Goal: Transaction & Acquisition: Download file/media

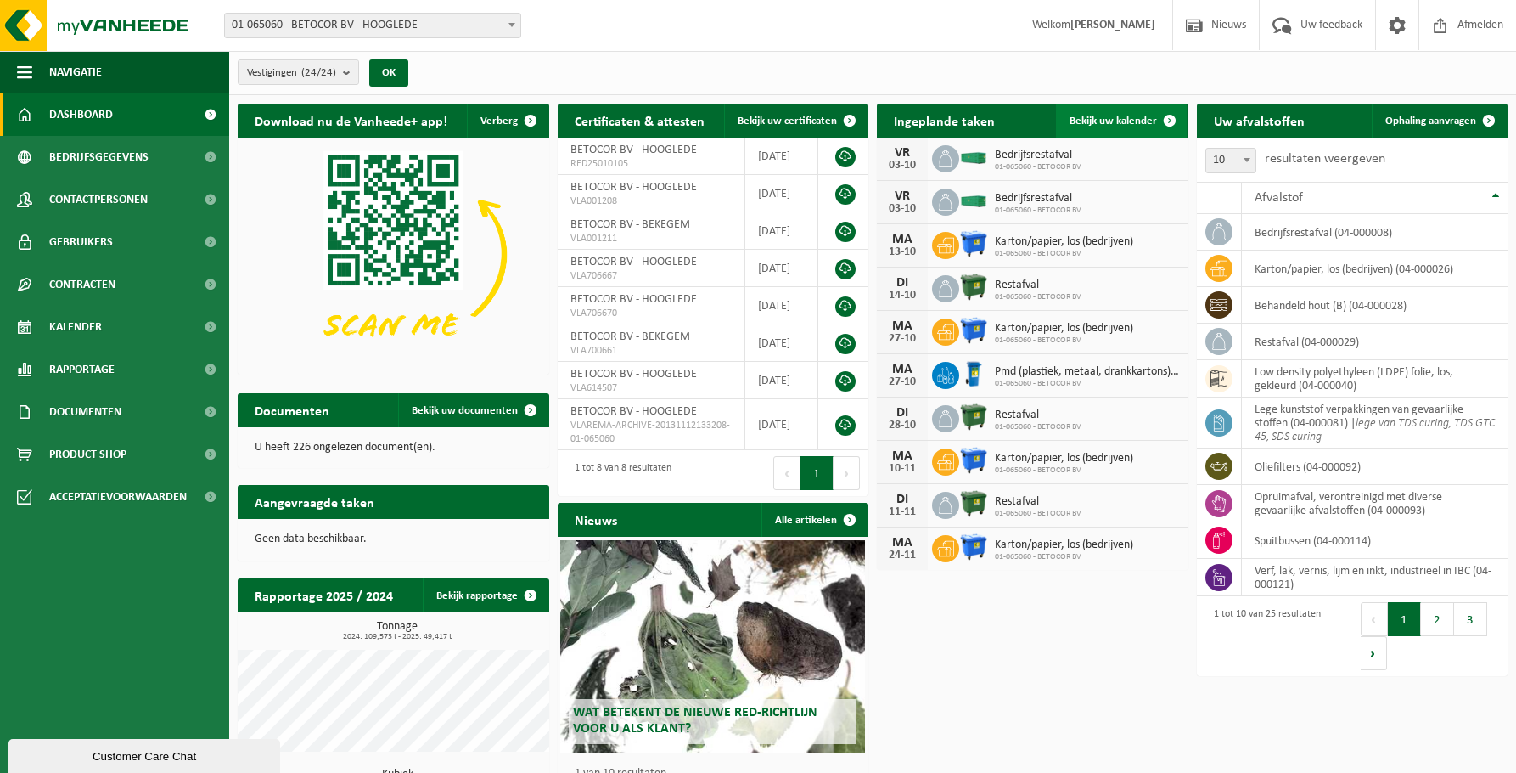
click at [1081, 112] on link "Bekijk uw kalender" at bounding box center [1121, 121] width 131 height 34
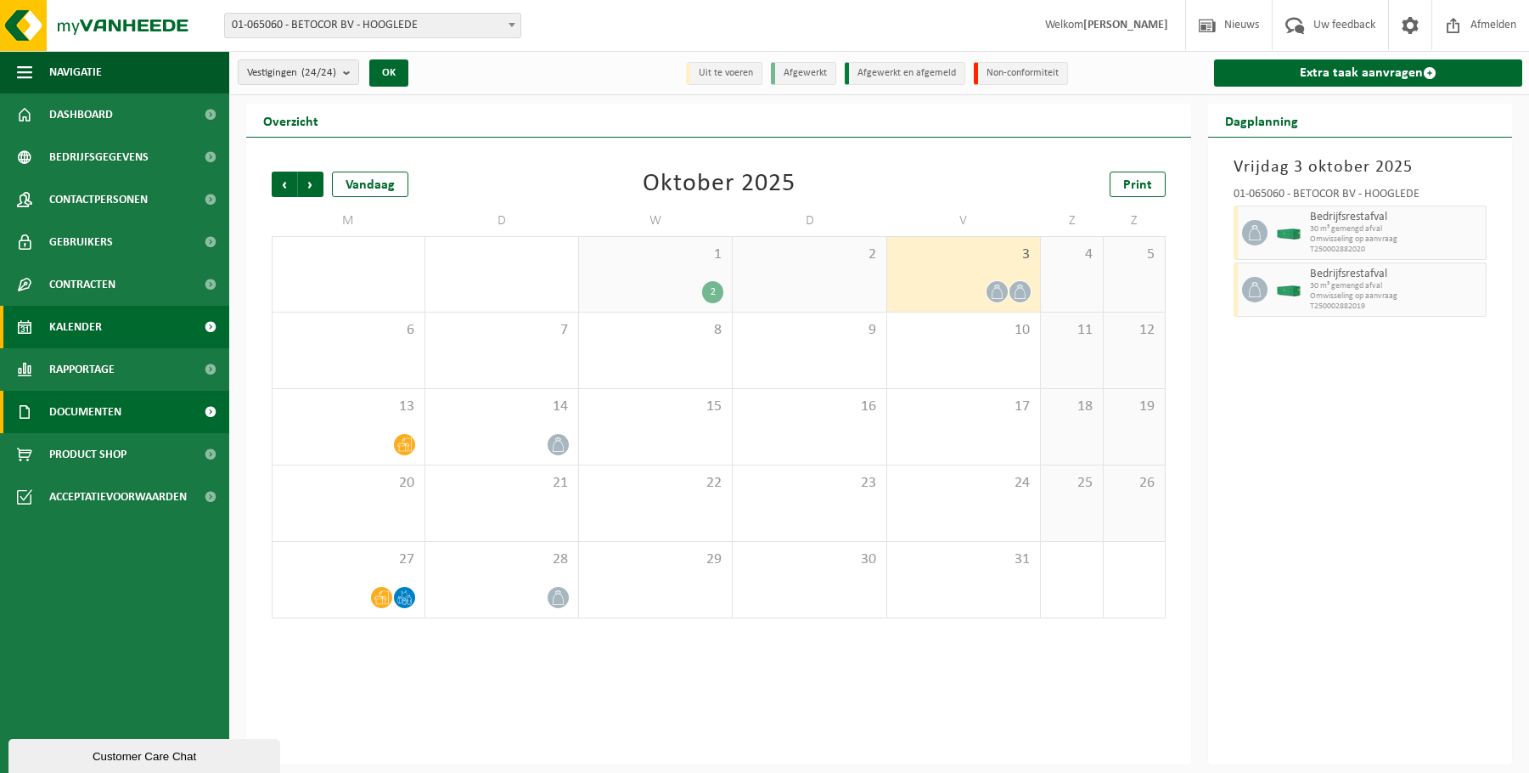
click at [107, 403] on span "Documenten" at bounding box center [85, 412] width 72 height 42
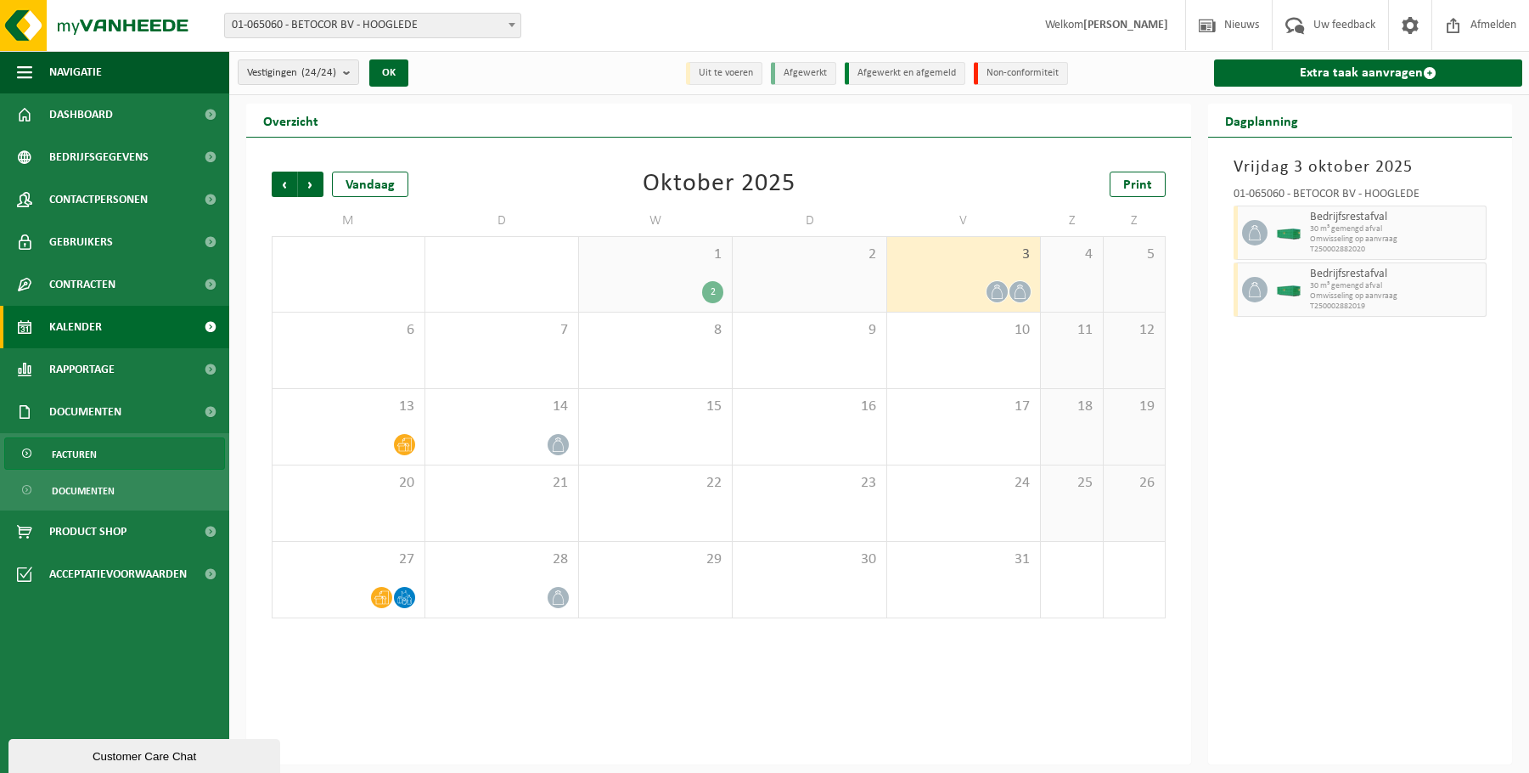
click at [104, 442] on link "Facturen" at bounding box center [114, 453] width 221 height 32
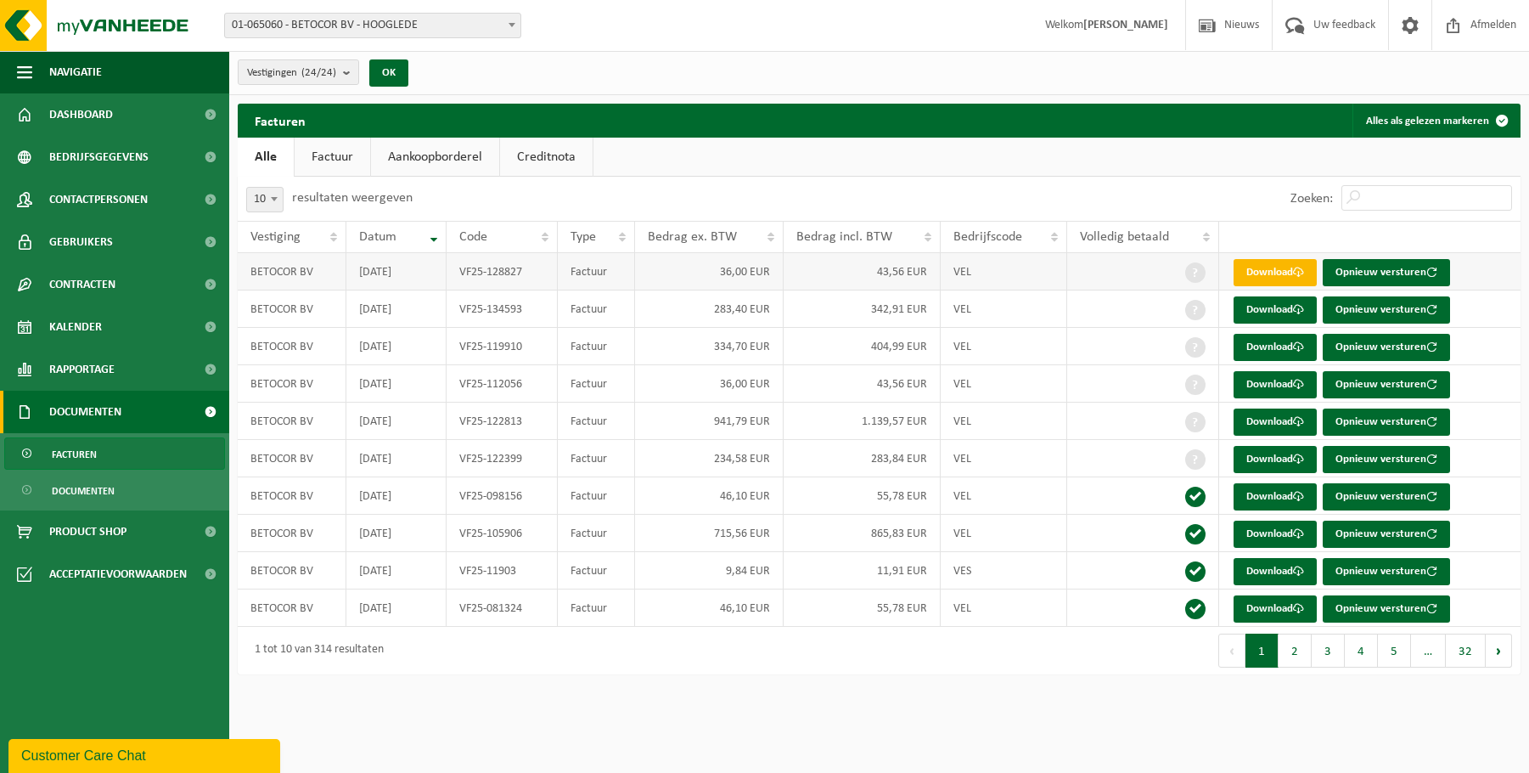
click at [1256, 267] on link "Download" at bounding box center [1275, 272] width 83 height 27
click at [1298, 302] on link "Download" at bounding box center [1275, 309] width 83 height 27
